Goal: Task Accomplishment & Management: Manage account settings

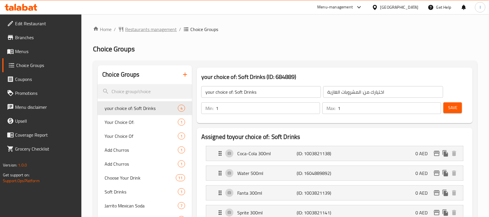
click at [161, 28] on span "Restaurants management" at bounding box center [151, 29] width 52 height 7
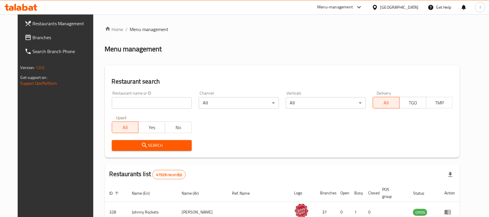
click at [51, 36] on span "Branches" at bounding box center [64, 37] width 62 height 7
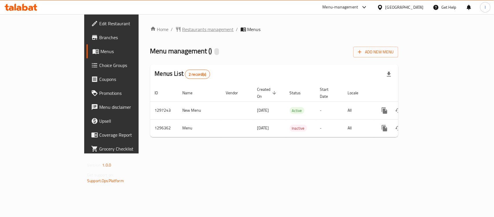
click at [182, 30] on span "Restaurants management" at bounding box center [208, 29] width 52 height 7
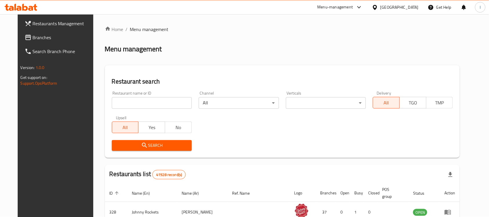
click at [137, 105] on input "search" at bounding box center [152, 103] width 80 height 12
paste input "699949"
type input "699949"
click button "Search" at bounding box center [152, 145] width 80 height 11
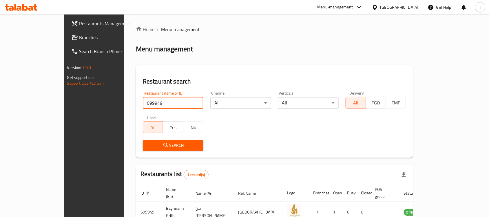
click at [79, 35] on span "Branches" at bounding box center [110, 37] width 62 height 7
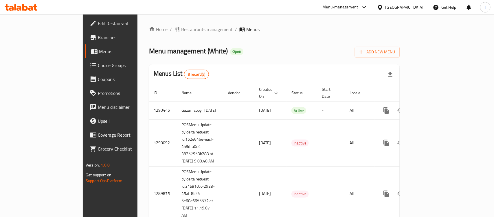
click at [196, 46] on div at bounding box center [247, 108] width 494 height 217
click at [181, 28] on span "Restaurants management" at bounding box center [207, 29] width 52 height 7
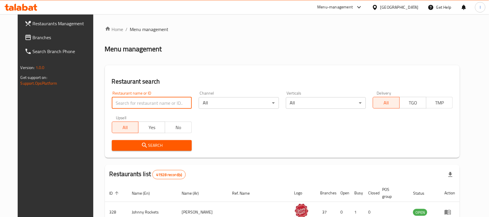
click at [122, 101] on input "search" at bounding box center [152, 103] width 80 height 12
paste input "628399"
type input "628399"
click button "Search" at bounding box center [152, 145] width 80 height 11
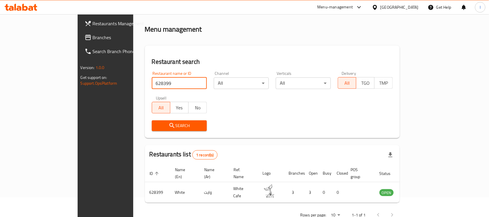
scroll to position [30, 0]
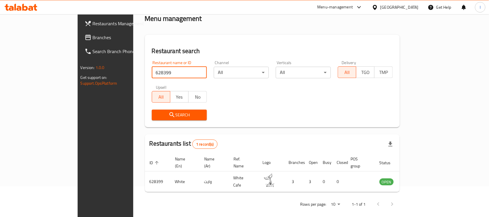
click at [93, 38] on span "Branches" at bounding box center [124, 37] width 62 height 7
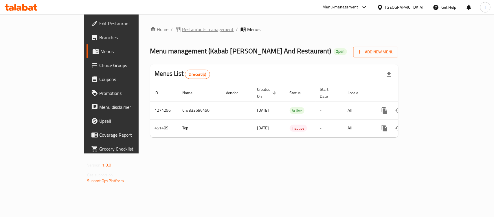
click at [182, 29] on span "Restaurants management" at bounding box center [208, 29] width 52 height 7
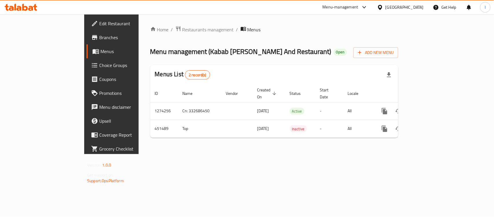
click at [99, 65] on span "Choice Groups" at bounding box center [130, 65] width 63 height 7
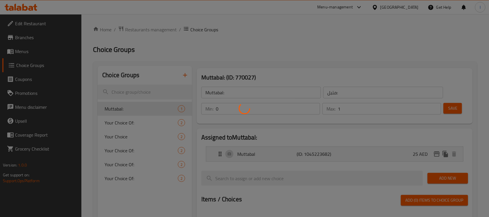
click at [137, 111] on div at bounding box center [244, 108] width 489 height 217
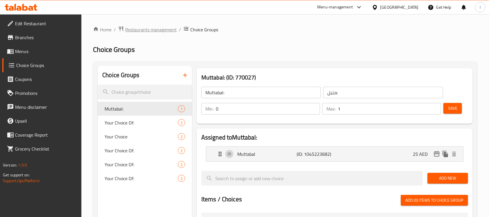
click at [147, 28] on span "Restaurants management" at bounding box center [151, 29] width 52 height 7
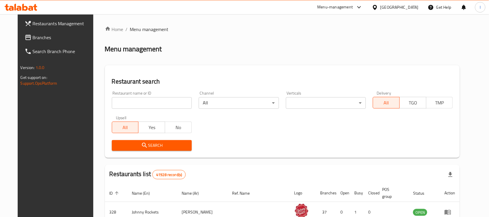
click at [126, 100] on input "search" at bounding box center [152, 103] width 80 height 12
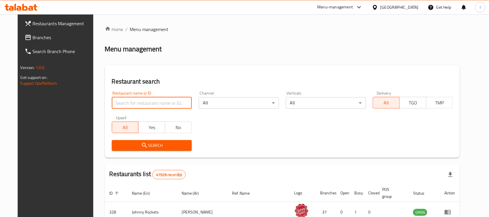
paste input "633192"
type input "633192"
click button "Search" at bounding box center [152, 145] width 80 height 11
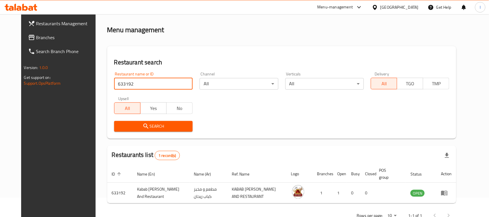
scroll to position [37, 0]
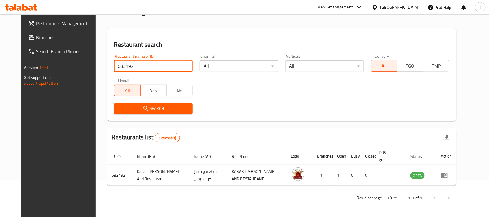
click at [36, 37] on span "Branches" at bounding box center [67, 37] width 62 height 7
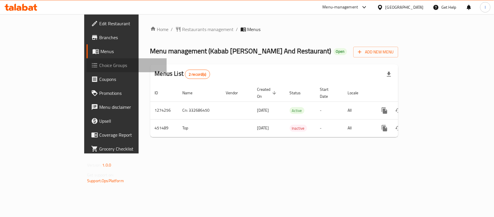
click at [99, 66] on span "Choice Groups" at bounding box center [130, 65] width 63 height 7
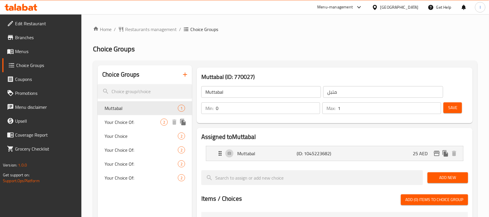
click at [115, 123] on span "Your Choice Of:" at bounding box center [132, 121] width 56 height 7
type input "Your Choice Of:"
type input "إختيارك من:"
type input "1"
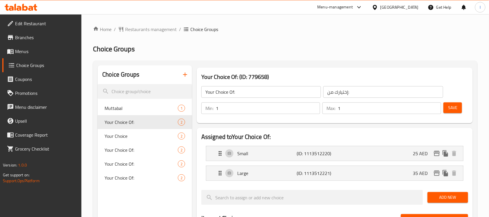
drag, startPoint x: 483, startPoint y: 35, endPoint x: 476, endPoint y: 36, distance: 6.7
click at [483, 35] on div "Home / Restaurants management / Choice Groups Choice Groups Choice Groups Mutta…" at bounding box center [284, 218] width 407 height 408
click at [154, 31] on span "Restaurants management" at bounding box center [151, 29] width 52 height 7
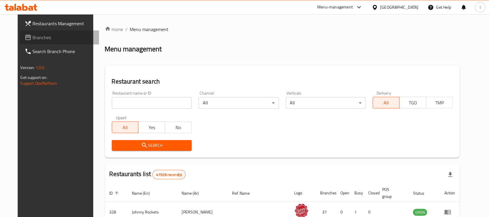
click at [33, 36] on span "Branches" at bounding box center [64, 37] width 62 height 7
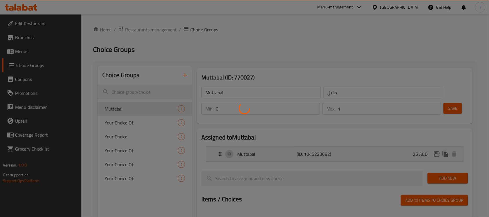
click at [129, 154] on div at bounding box center [244, 108] width 489 height 217
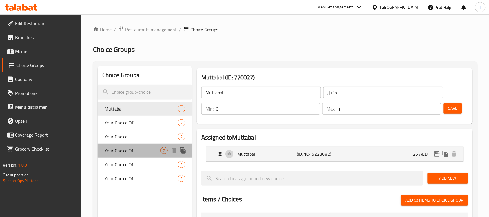
click at [128, 154] on span "Your Choice Of:" at bounding box center [132, 150] width 56 height 7
type input "Your Choice Of:"
type input "إختيارك من:"
type input "1"
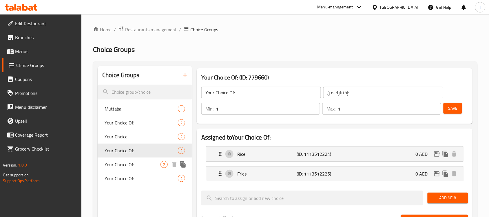
click at [127, 161] on span "Your Choice Of:" at bounding box center [132, 164] width 56 height 7
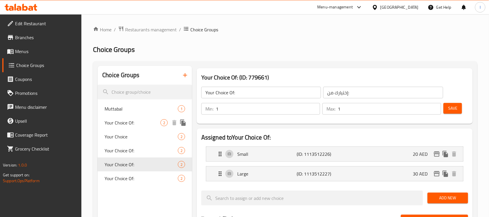
click at [125, 121] on span "Your Choice Of:" at bounding box center [132, 122] width 56 height 7
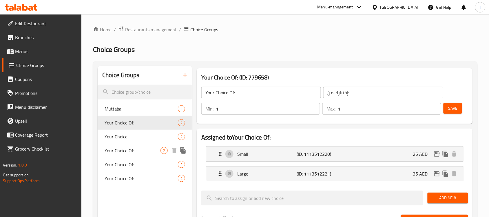
click at [131, 150] on span "Your Choice Of:" at bounding box center [132, 150] width 56 height 7
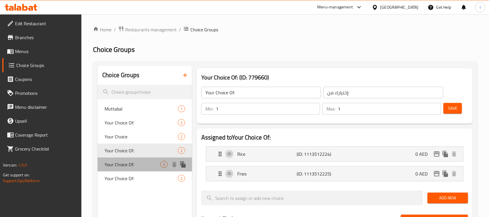
click at [132, 163] on span "Your Choice Of:" at bounding box center [132, 164] width 56 height 7
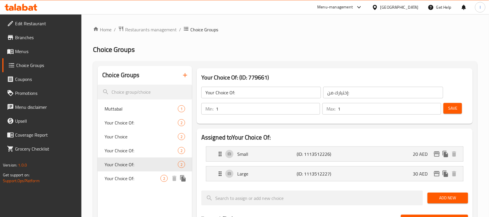
click at [132, 175] on span "Your Choice Of:" at bounding box center [132, 178] width 56 height 7
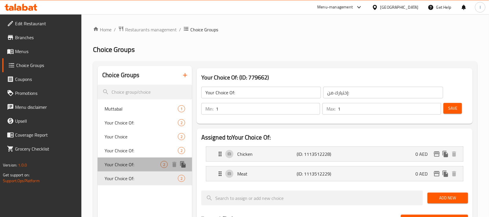
click at [128, 165] on span "Your Choice Of:" at bounding box center [132, 164] width 56 height 7
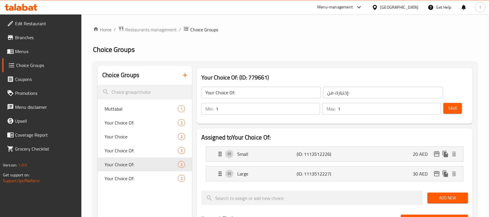
click at [148, 23] on div "Home / Restaurants management / Choice Groups Choice Groups Choice Groups Mutta…" at bounding box center [284, 218] width 407 height 409
click at [148, 34] on div "Home / Restaurants management / Choice Groups Choice Groups Choice Groups Mutta…" at bounding box center [285, 219] width 384 height 386
click at [147, 32] on span "Restaurants management" at bounding box center [151, 29] width 52 height 7
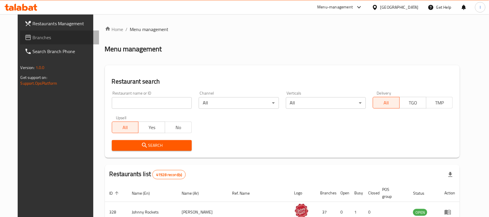
click at [24, 31] on link "Branches" at bounding box center [59, 37] width 79 height 14
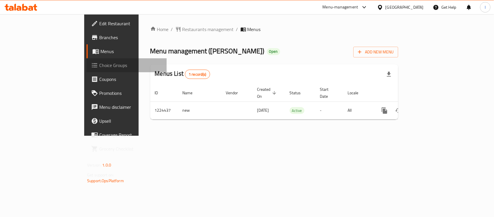
click at [87, 59] on link "Choice Groups" at bounding box center [127, 65] width 80 height 14
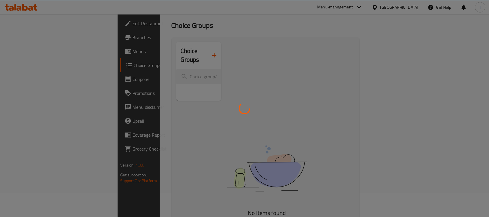
scroll to position [36, 0]
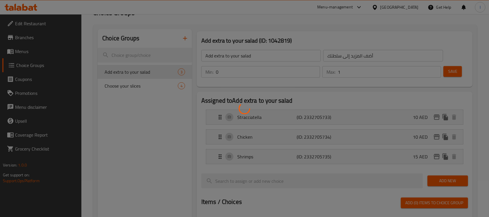
click at [137, 87] on div at bounding box center [244, 108] width 489 height 217
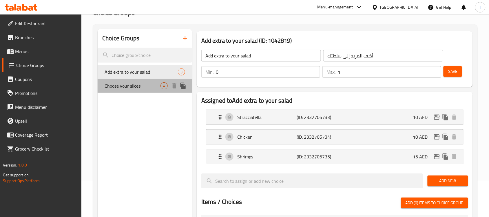
click at [129, 88] on span "Choose your slices" at bounding box center [132, 85] width 56 height 7
type input "Choose your slices"
type input "اختر شرائحك"
type input "2"
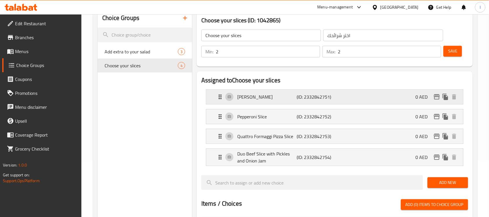
scroll to position [72, 0]
